Goal: Information Seeking & Learning: Learn about a topic

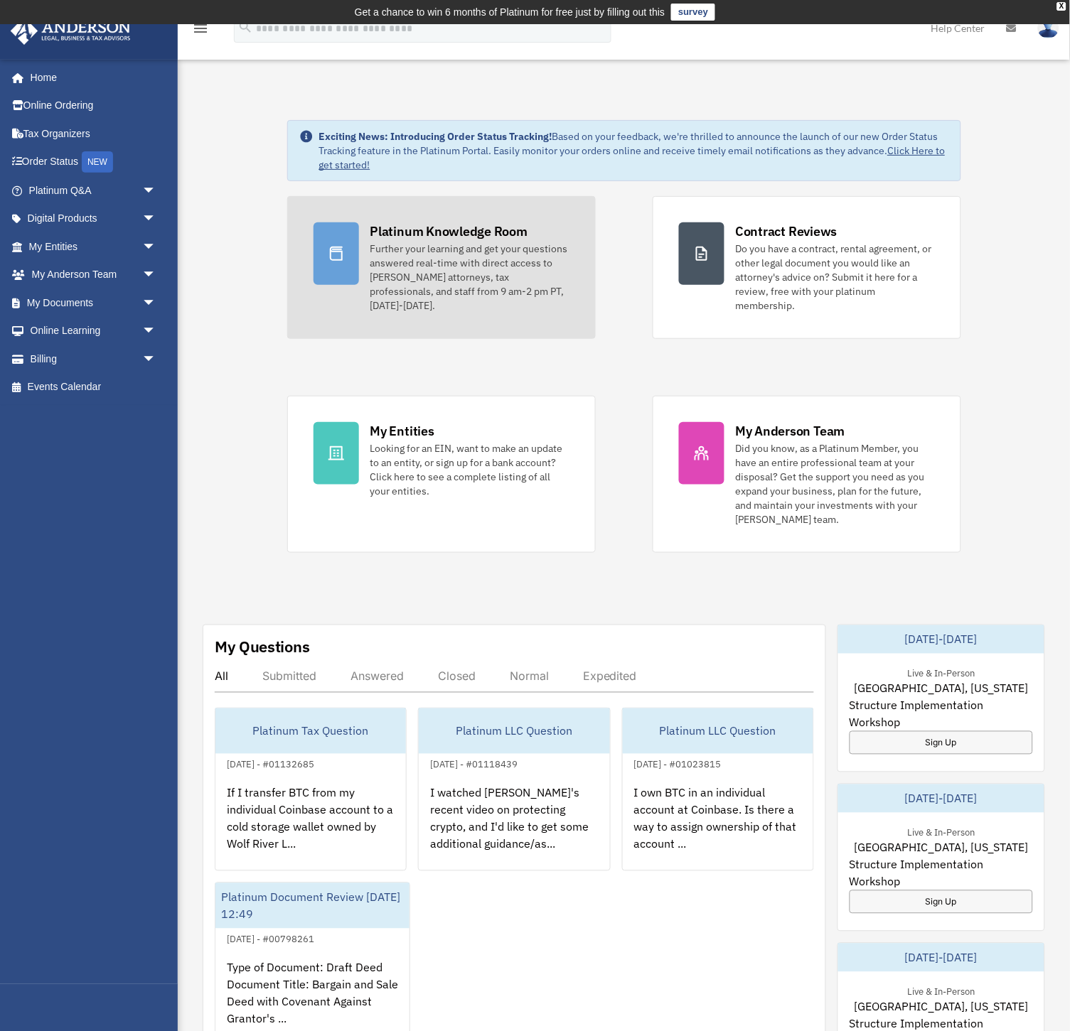
click at [457, 287] on div "Further your learning and get your questions answered real-time with direct acc…" at bounding box center [469, 277] width 199 height 71
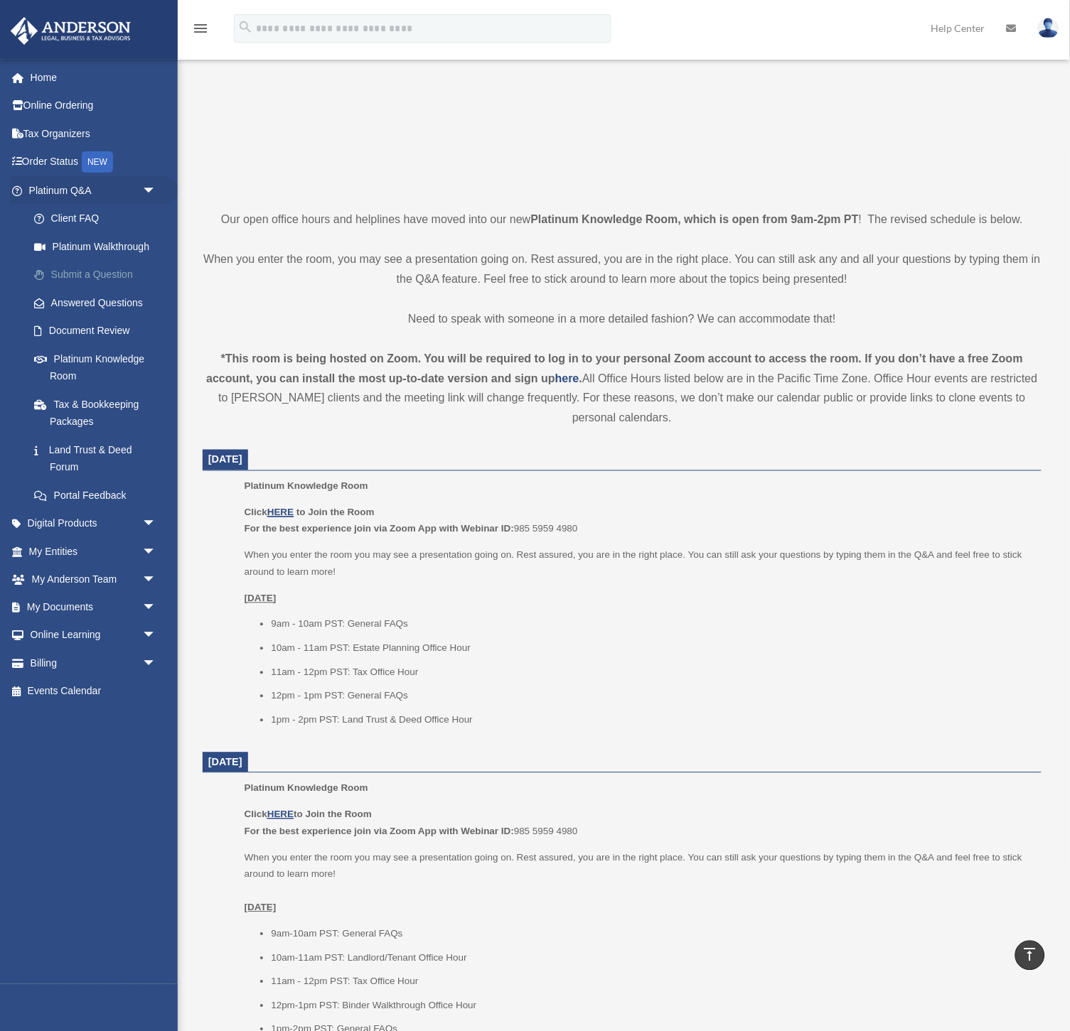
click at [112, 276] on link "Submit a Question" at bounding box center [99, 275] width 158 height 28
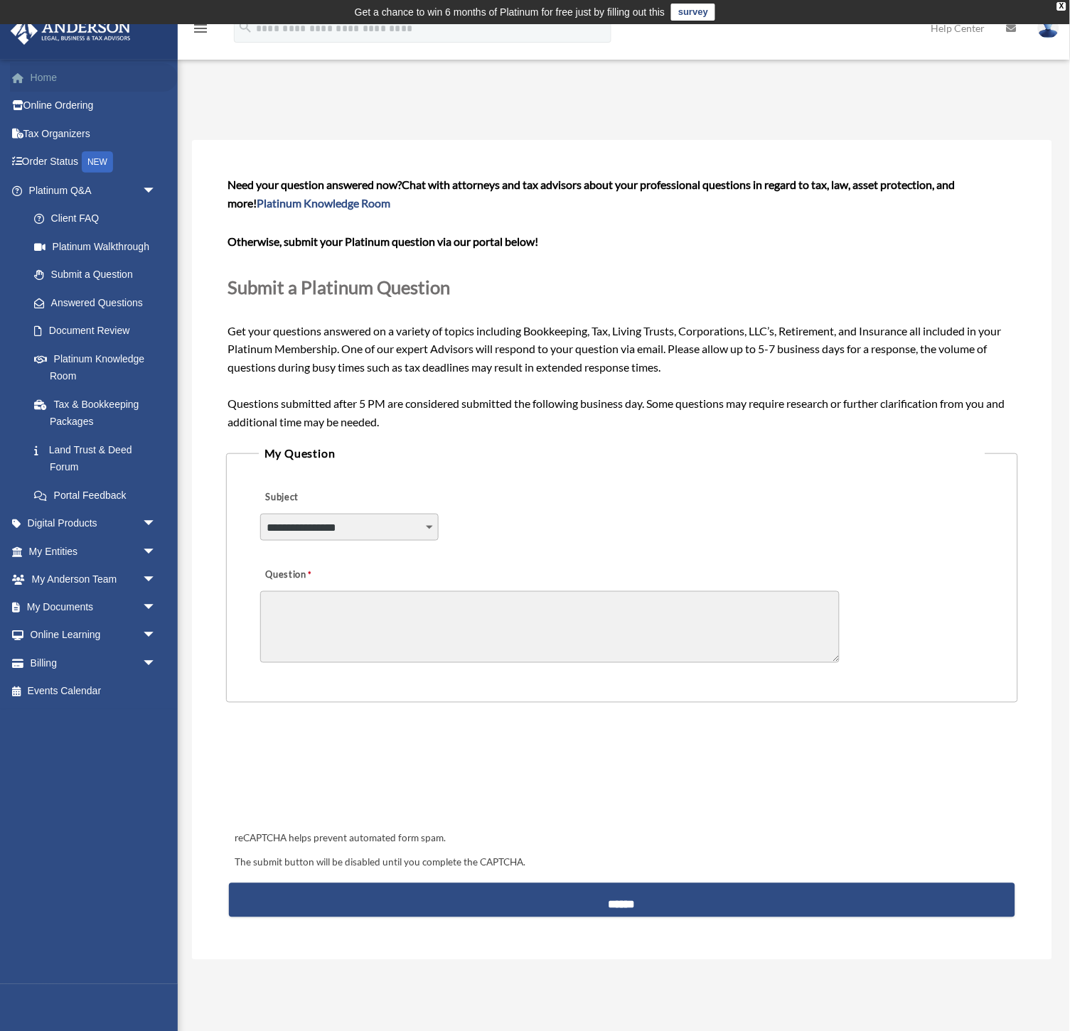
click at [73, 79] on link "Home" at bounding box center [94, 77] width 168 height 28
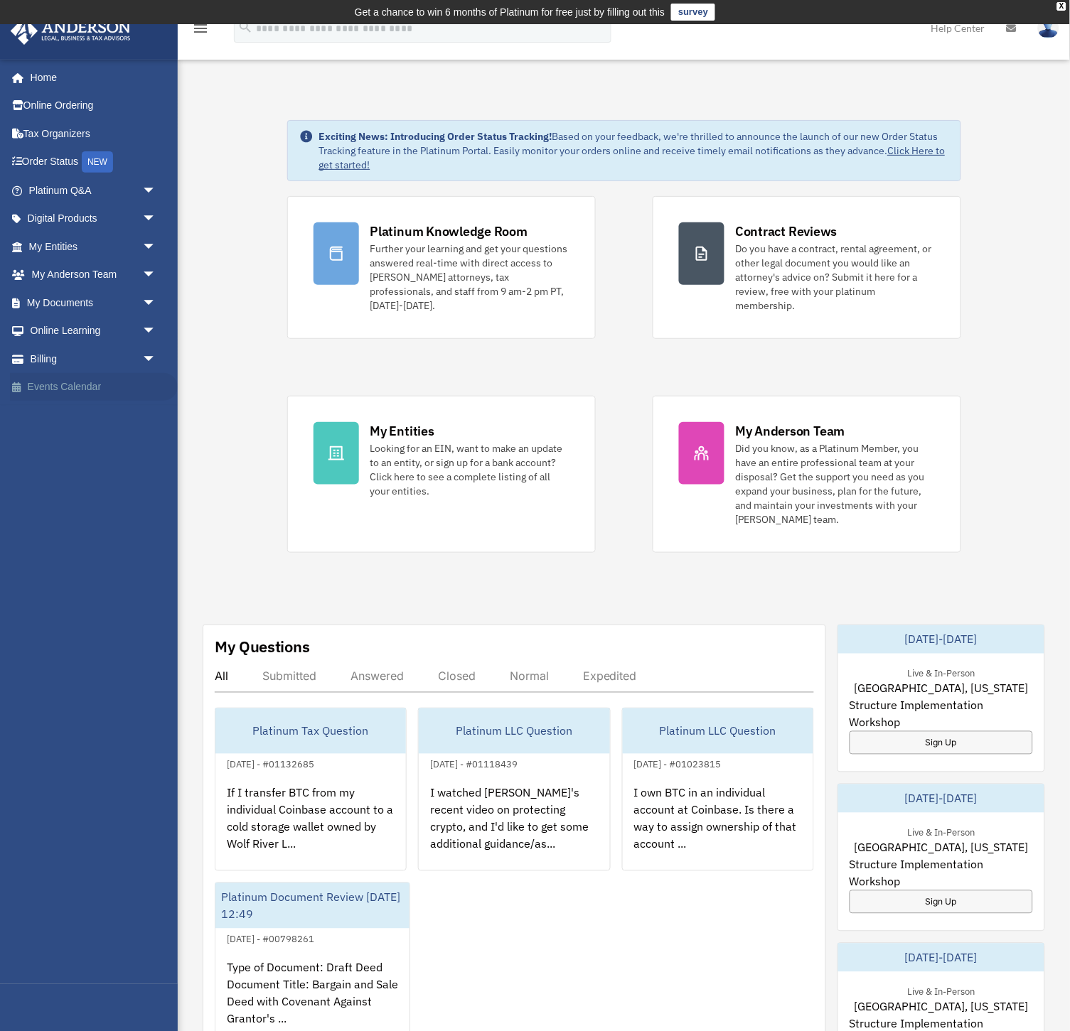
click at [79, 385] on link "Events Calendar" at bounding box center [94, 387] width 168 height 28
